Goal: Find specific page/section: Find specific page/section

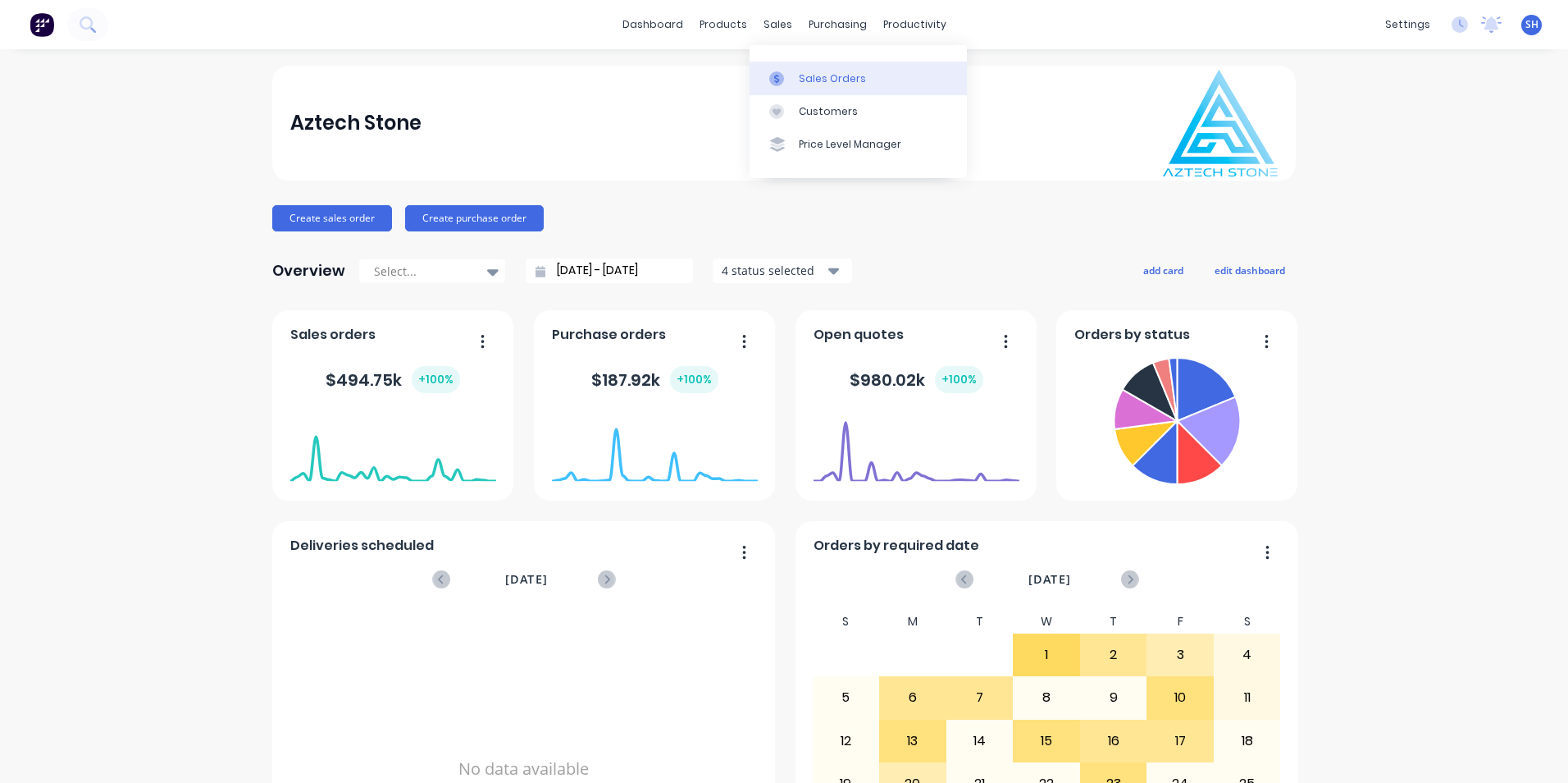
click at [818, 74] on div "Sales Orders" at bounding box center [832, 79] width 67 height 15
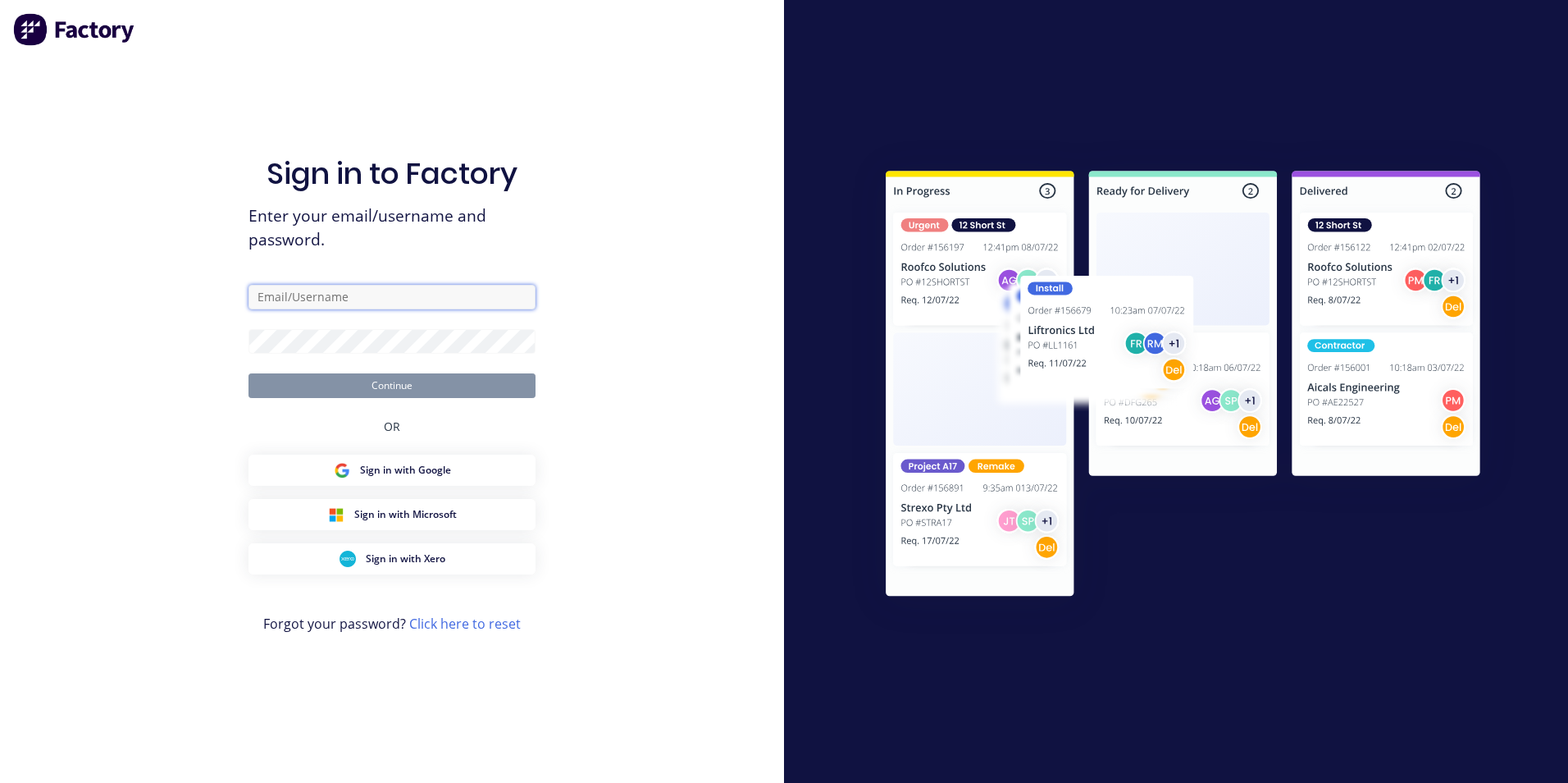
click at [357, 291] on input "text" at bounding box center [391, 297] width 287 height 24
type input "[EMAIL_ADDRESS][DOMAIN_NAME]"
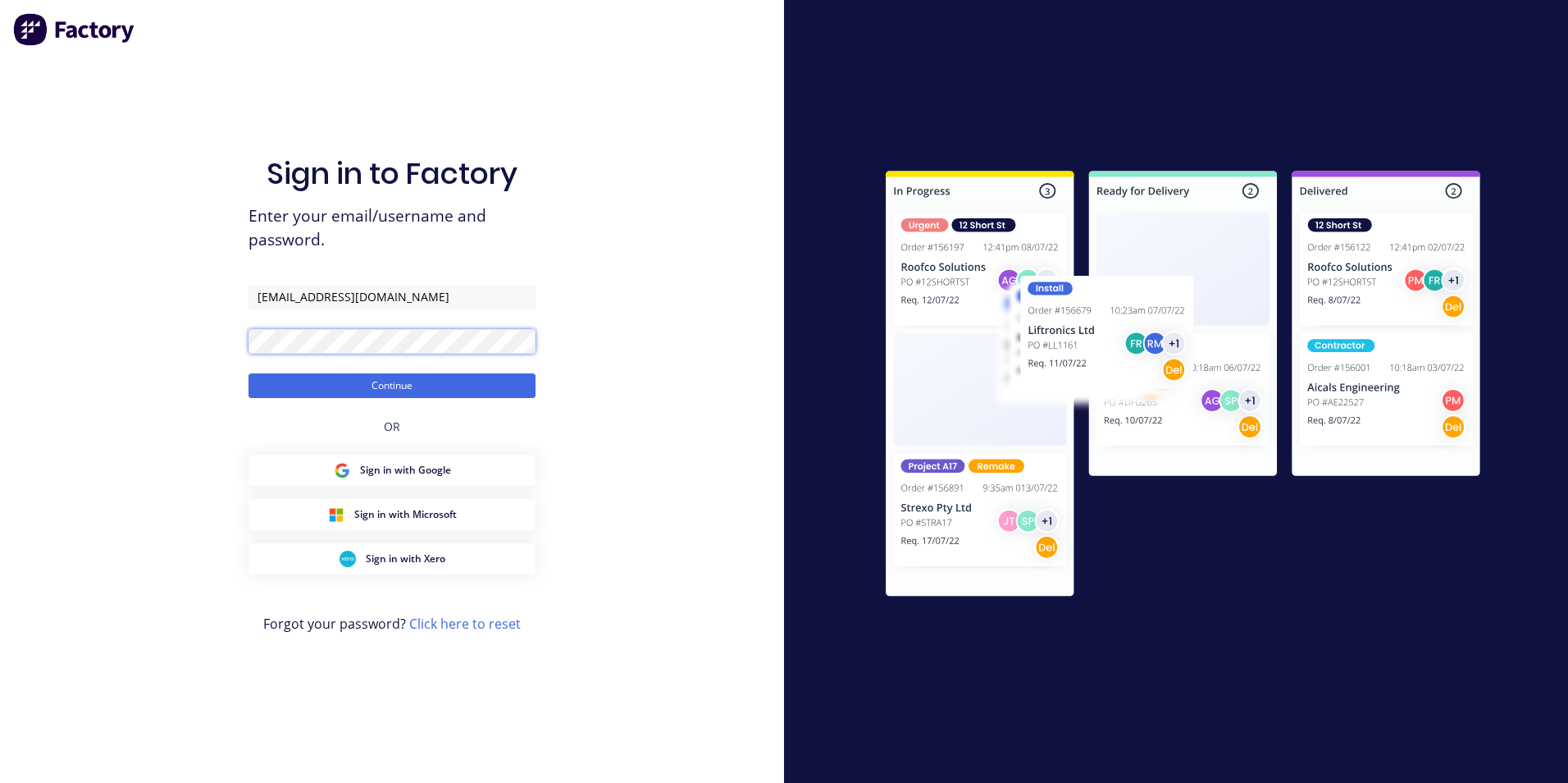
click at [248, 374] on button "Continue" at bounding box center [391, 386] width 287 height 24
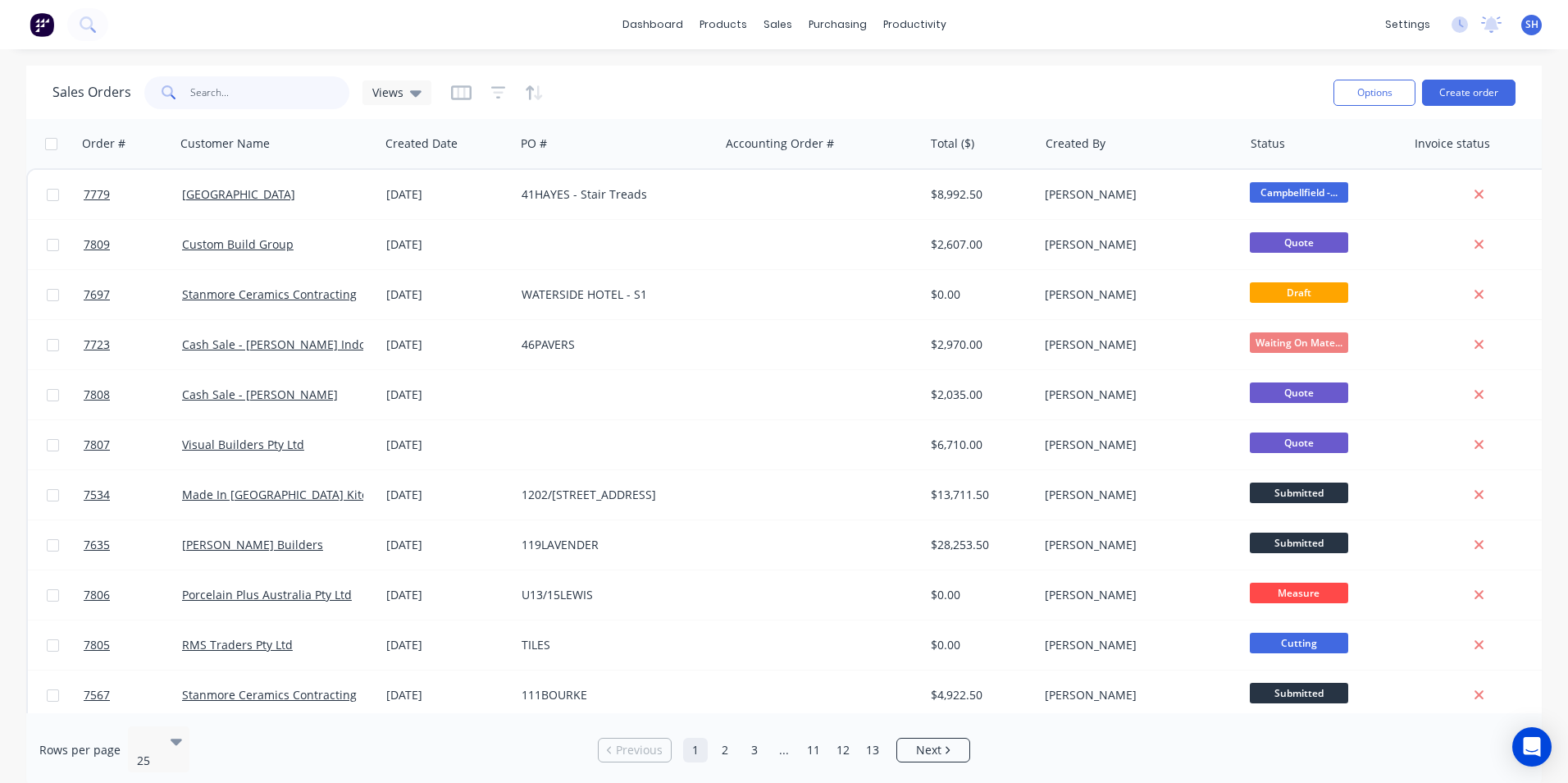
click at [233, 93] on input "text" at bounding box center [270, 92] width 160 height 33
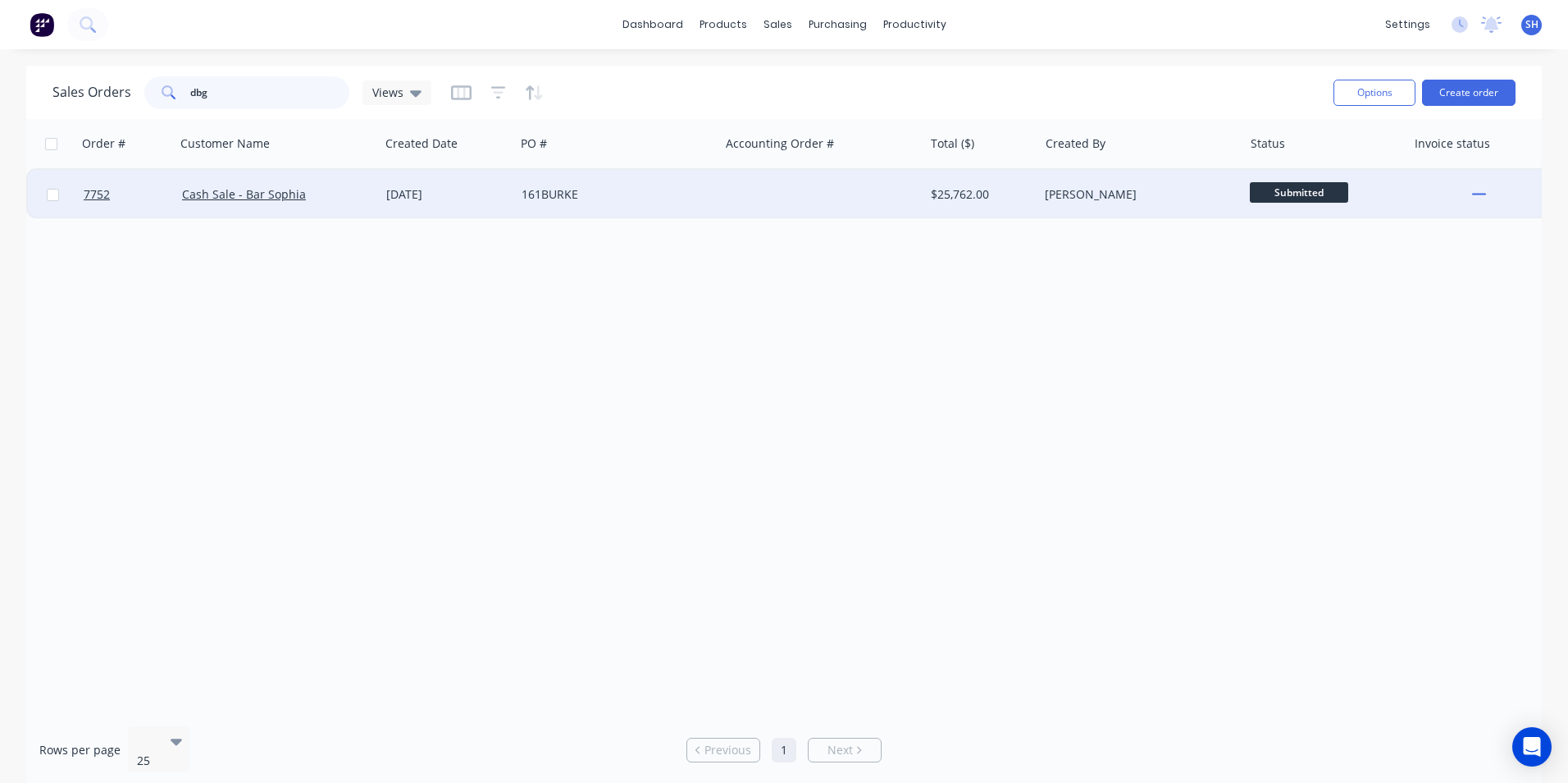
type input "dbg"
click at [571, 202] on div "161BURKE" at bounding box center [612, 195] width 183 height 17
